Goal: Check status: Check status

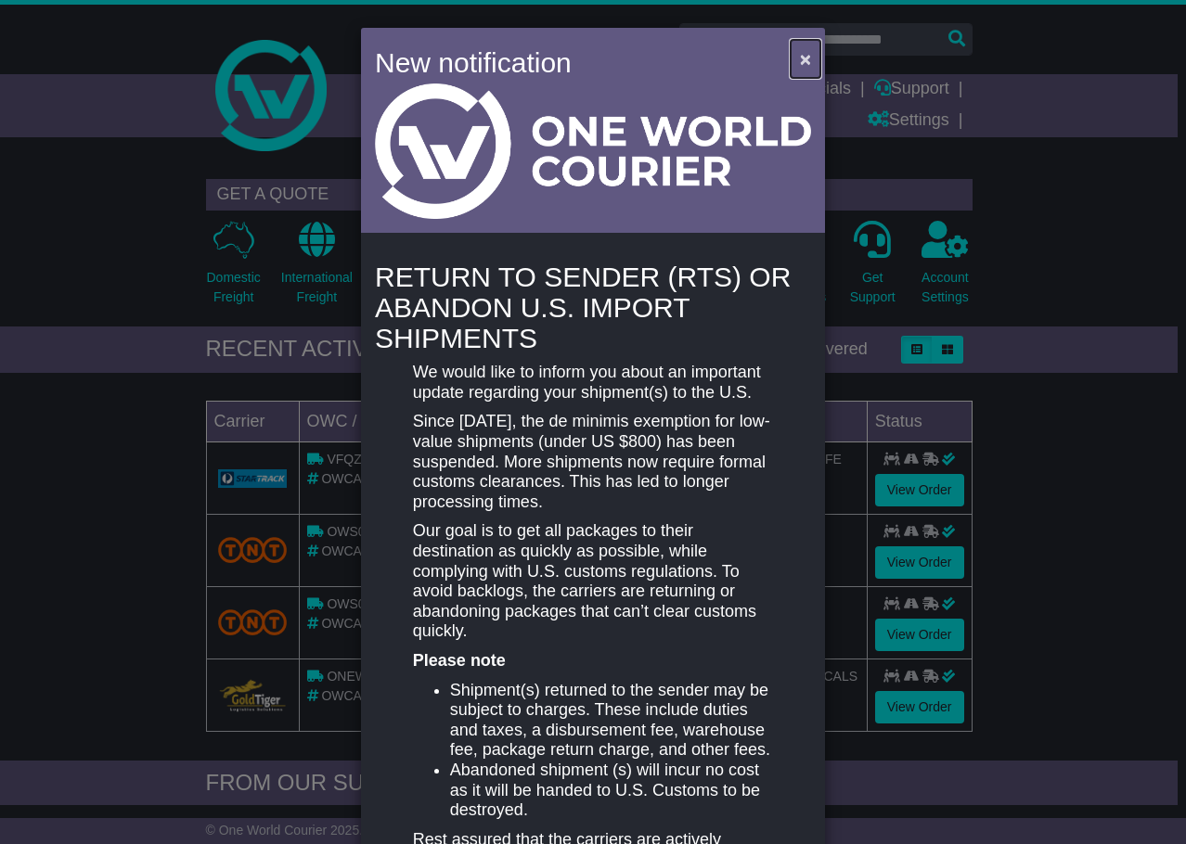
click at [794, 58] on button "×" at bounding box center [806, 59] width 30 height 38
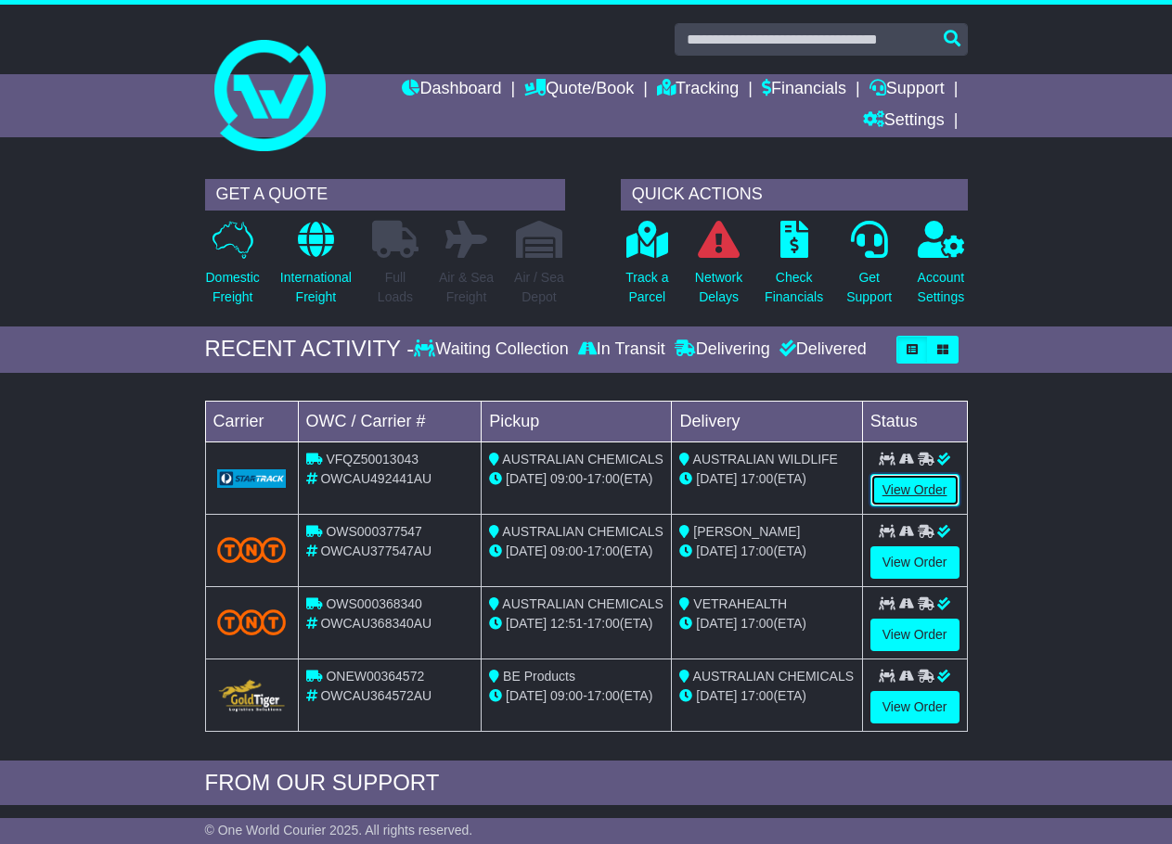
click at [902, 487] on link "View Order" at bounding box center [914, 490] width 89 height 32
